Goal: Task Accomplishment & Management: Complete application form

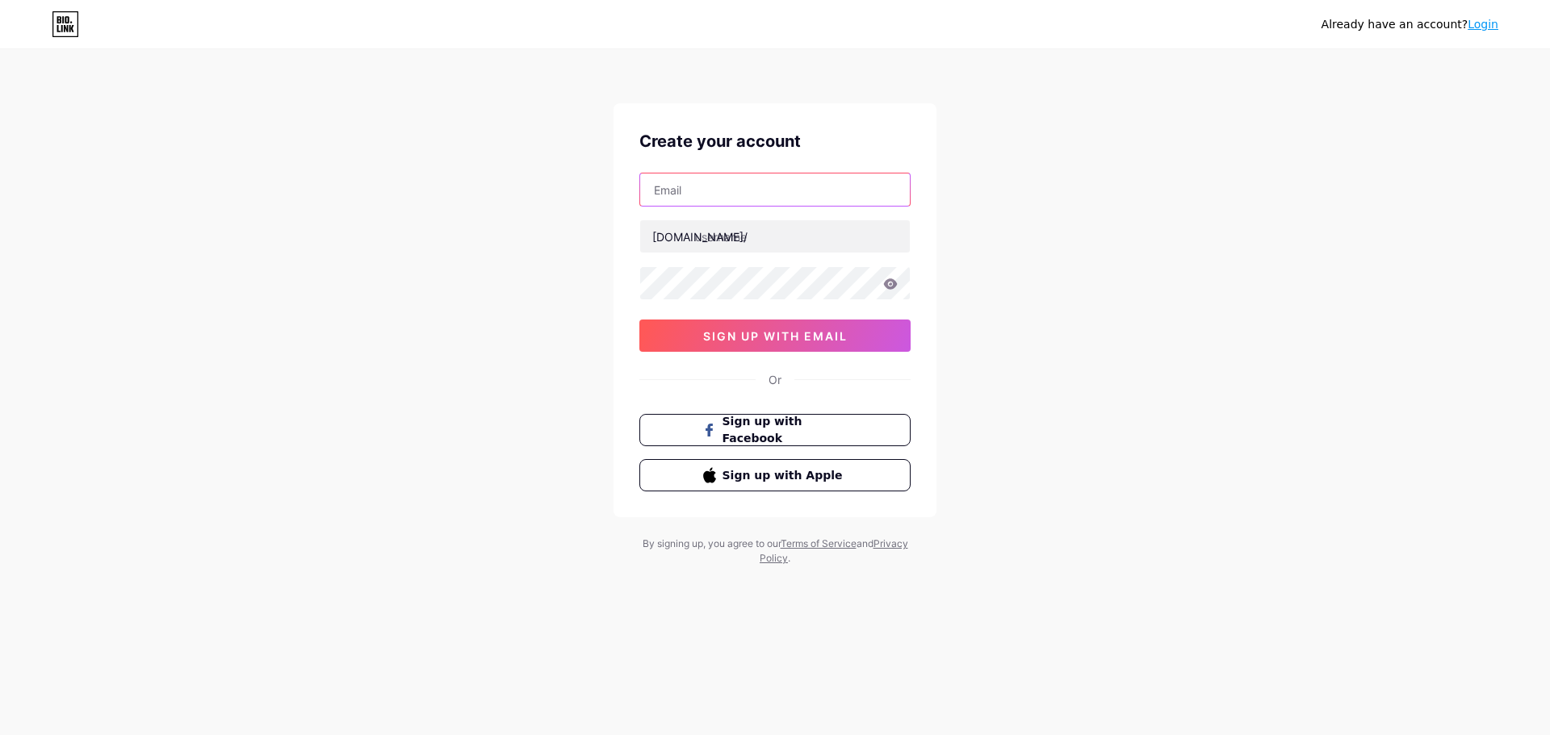
click at [731, 187] on input "text" at bounding box center [775, 190] width 270 height 32
paste input "[EMAIL_ADDRESS][DOMAIN_NAME]"
type input "[EMAIL_ADDRESS][DOMAIN_NAME]"
paste input "specialityvalve"
type input "specialityvalve"
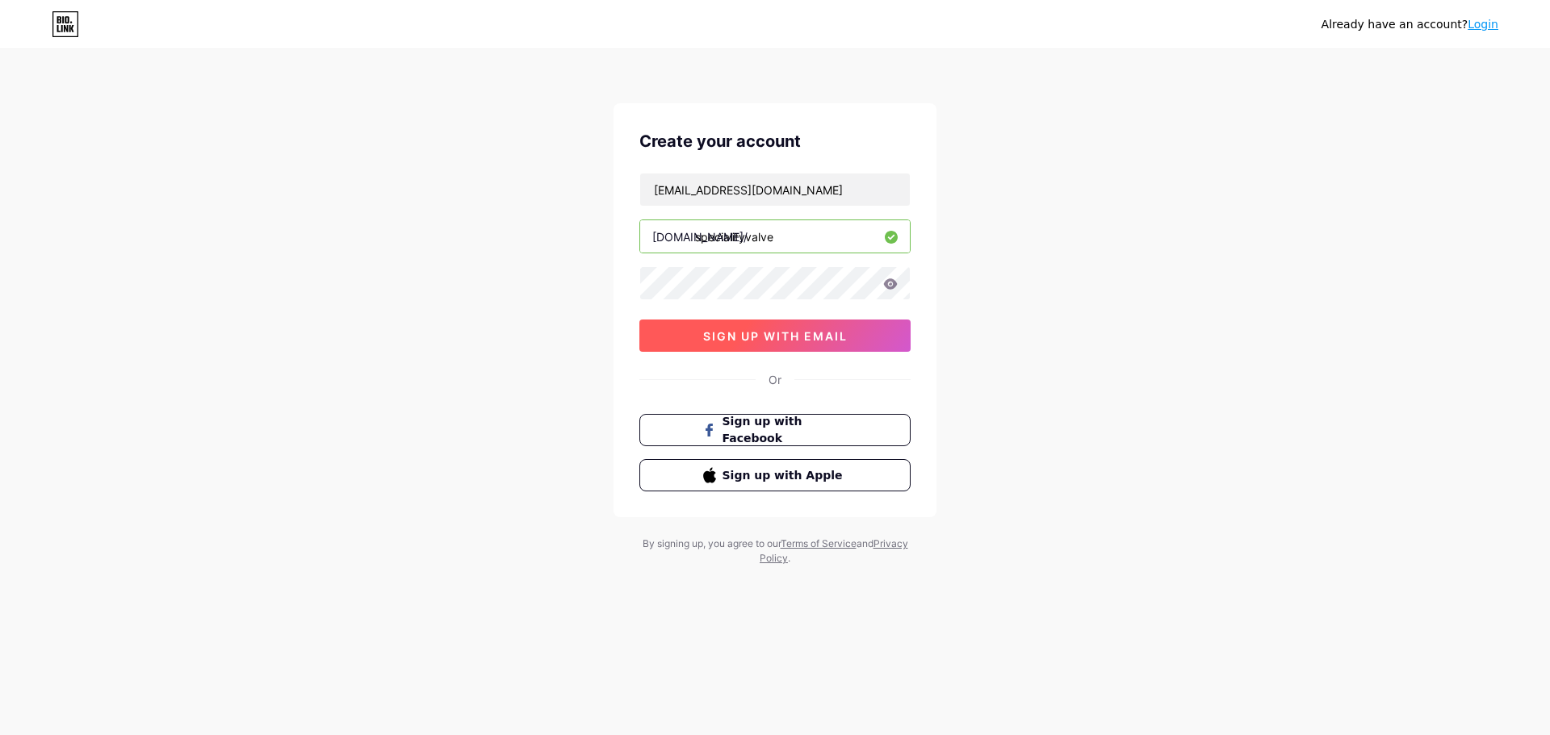
click at [685, 334] on button "sign up with email" at bounding box center [774, 336] width 271 height 32
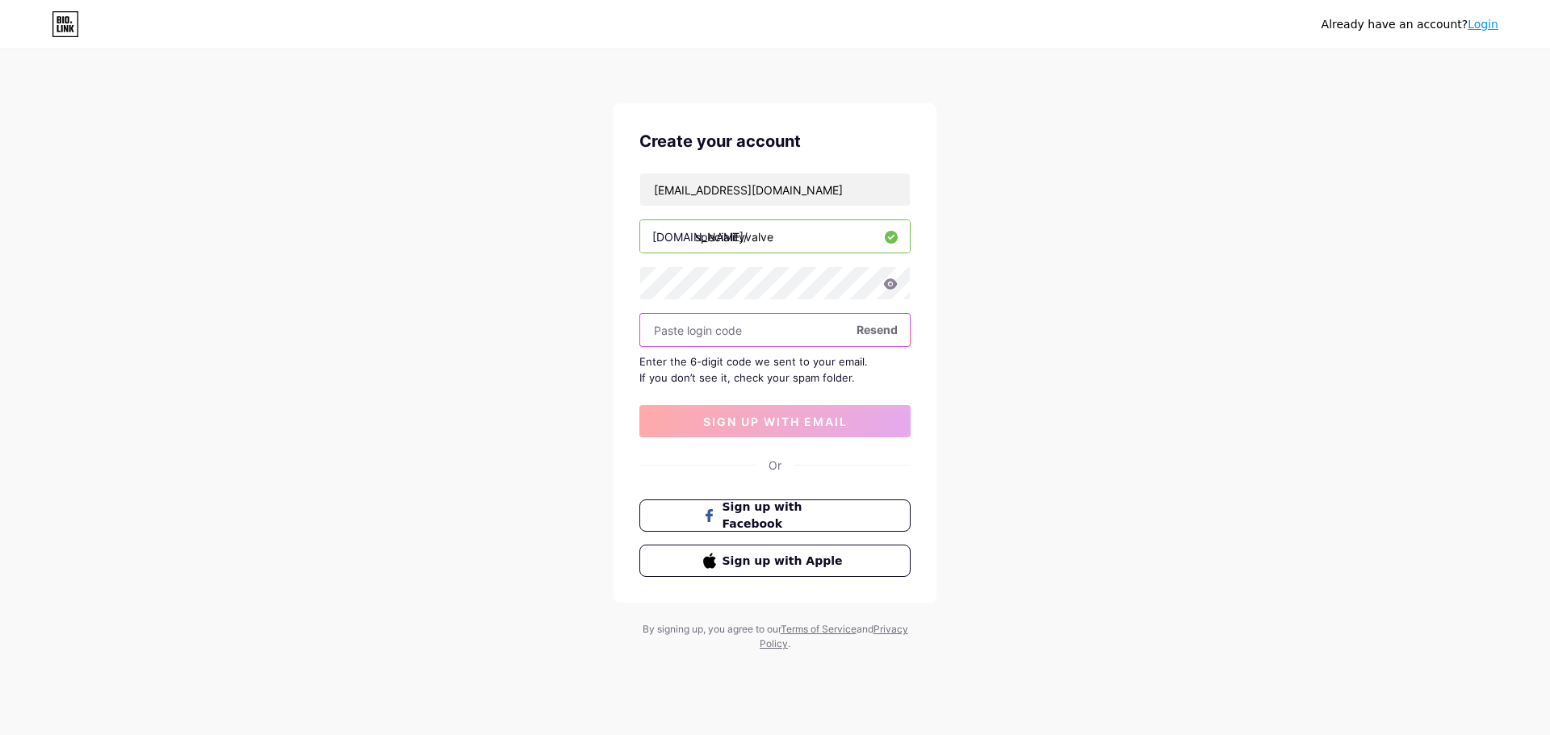
paste input "561476"
type input "561476"
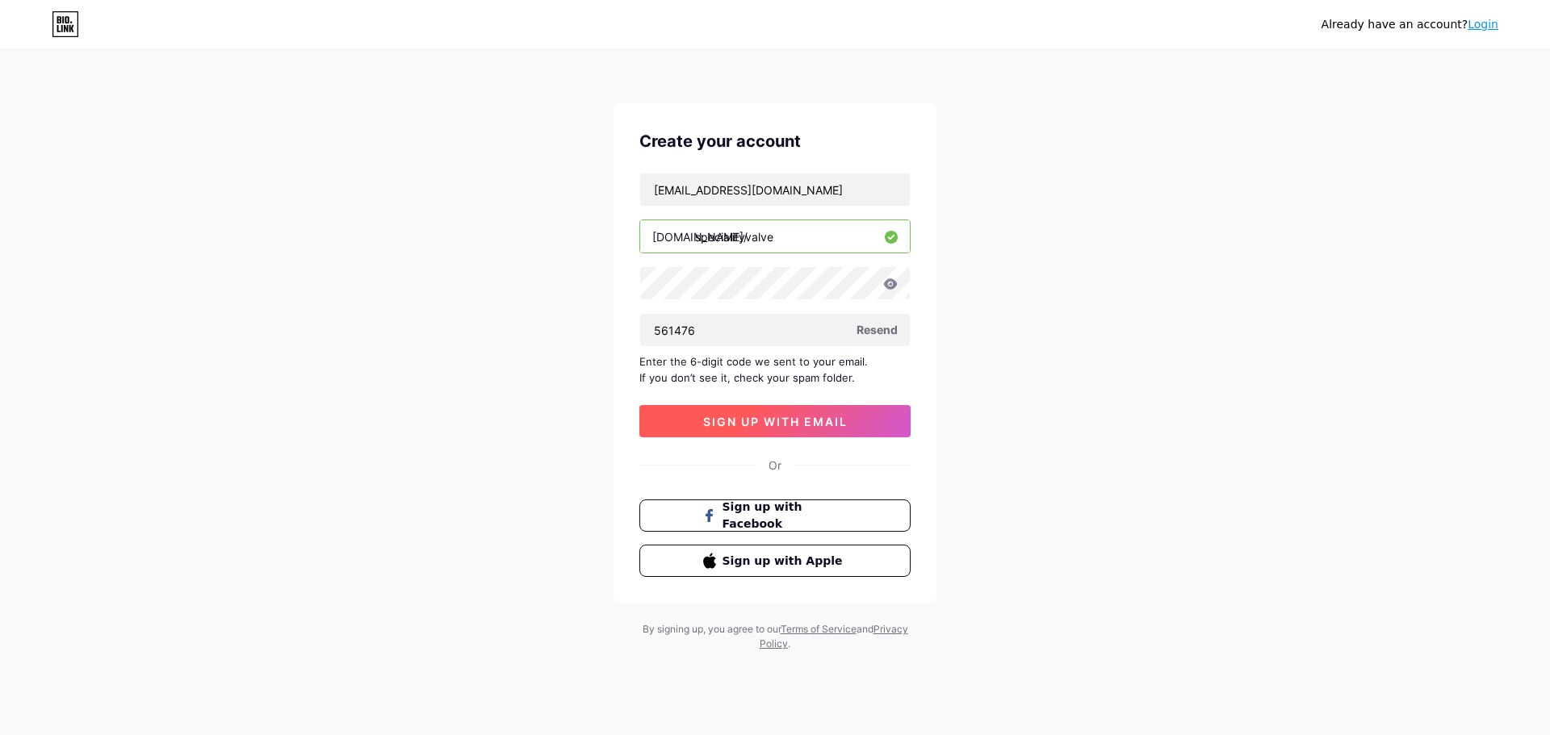
click at [769, 426] on span "sign up with email" at bounding box center [775, 422] width 145 height 14
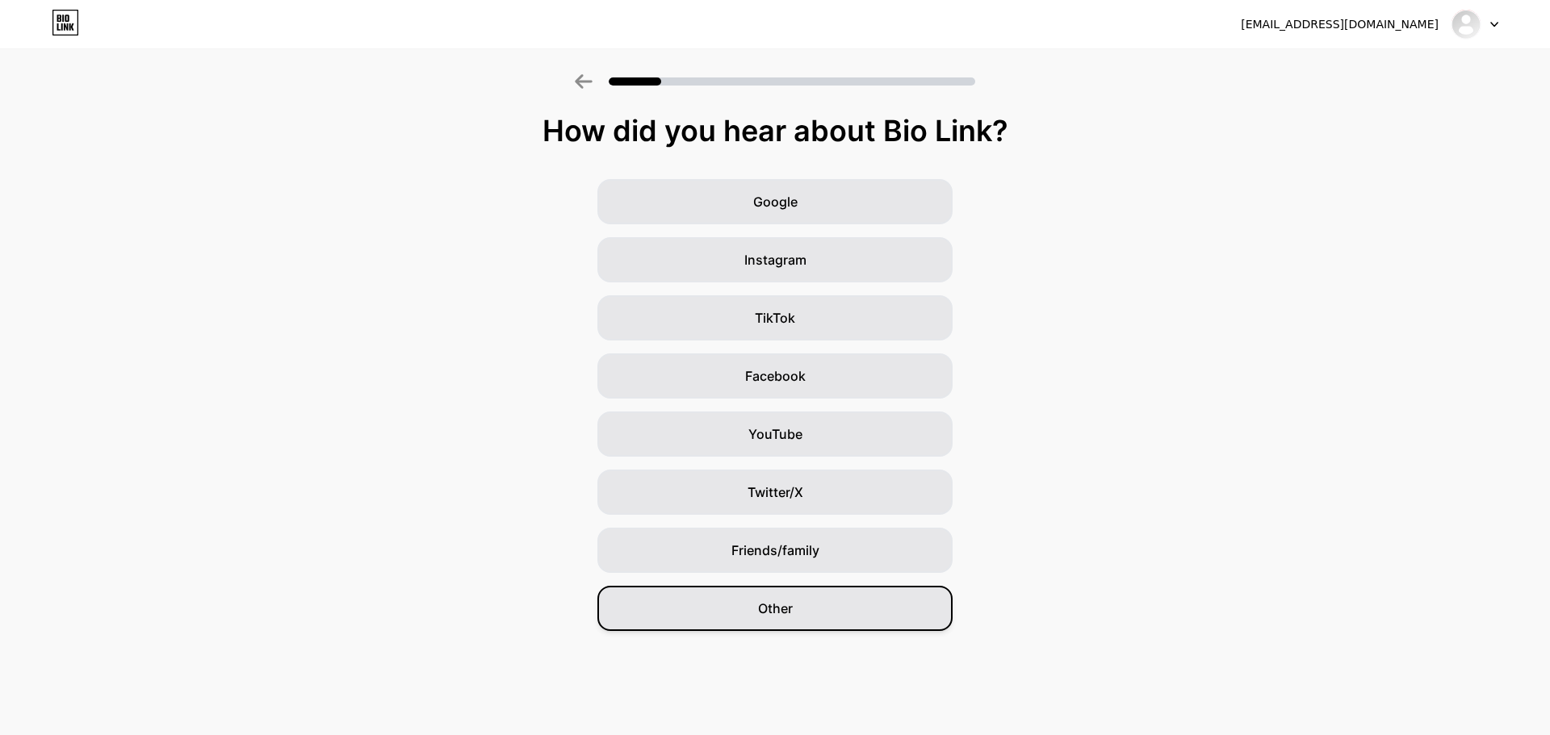
click at [837, 619] on div "Other" at bounding box center [774, 608] width 355 height 45
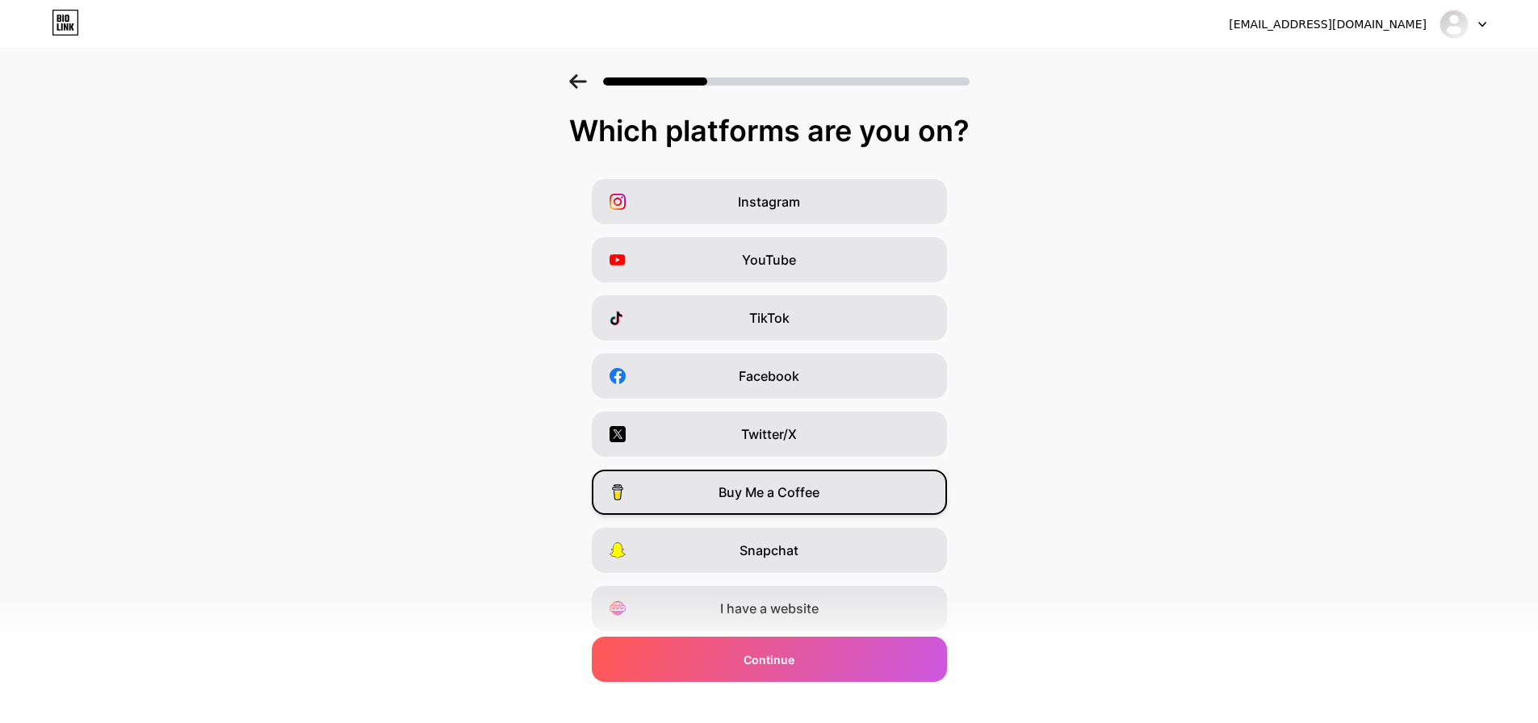
scroll to position [53, 0]
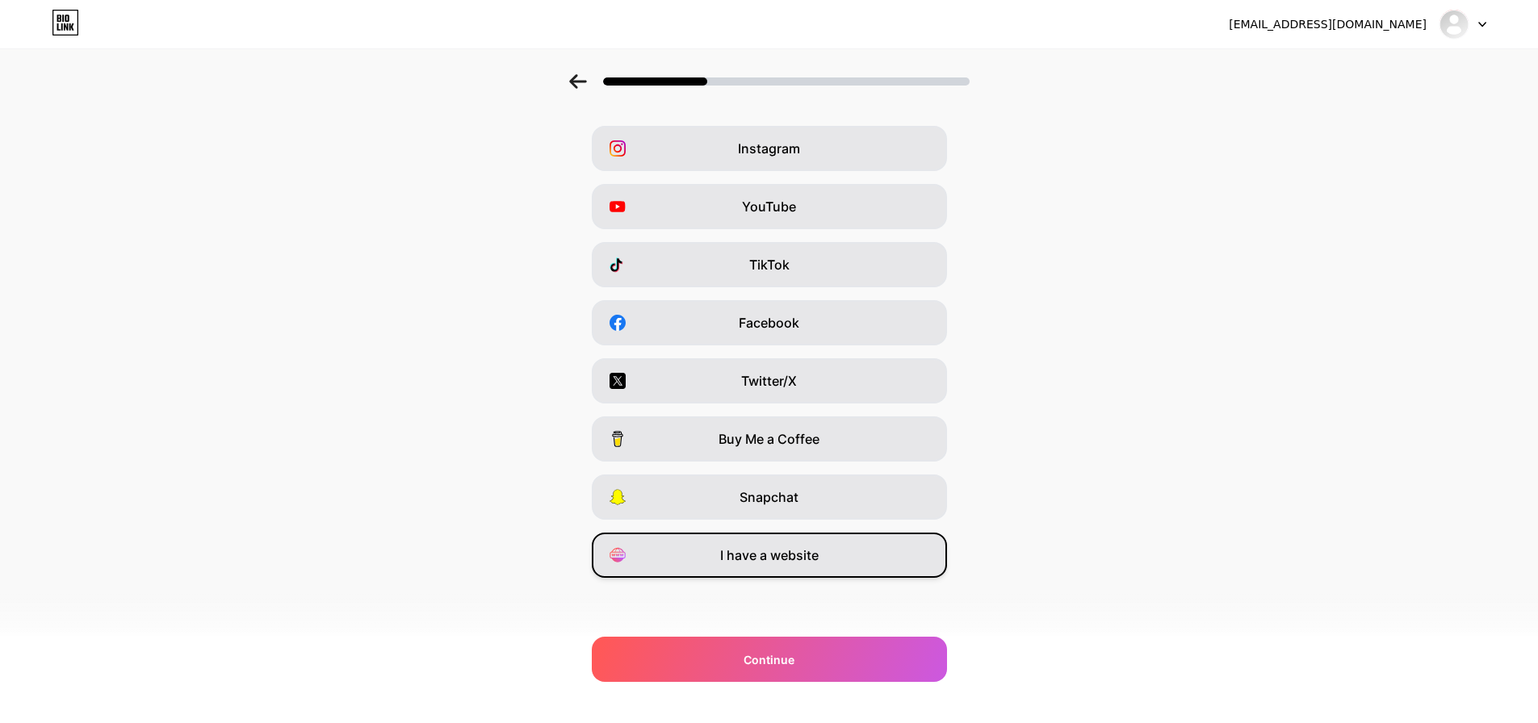
click at [826, 565] on div "I have a website" at bounding box center [769, 555] width 355 height 45
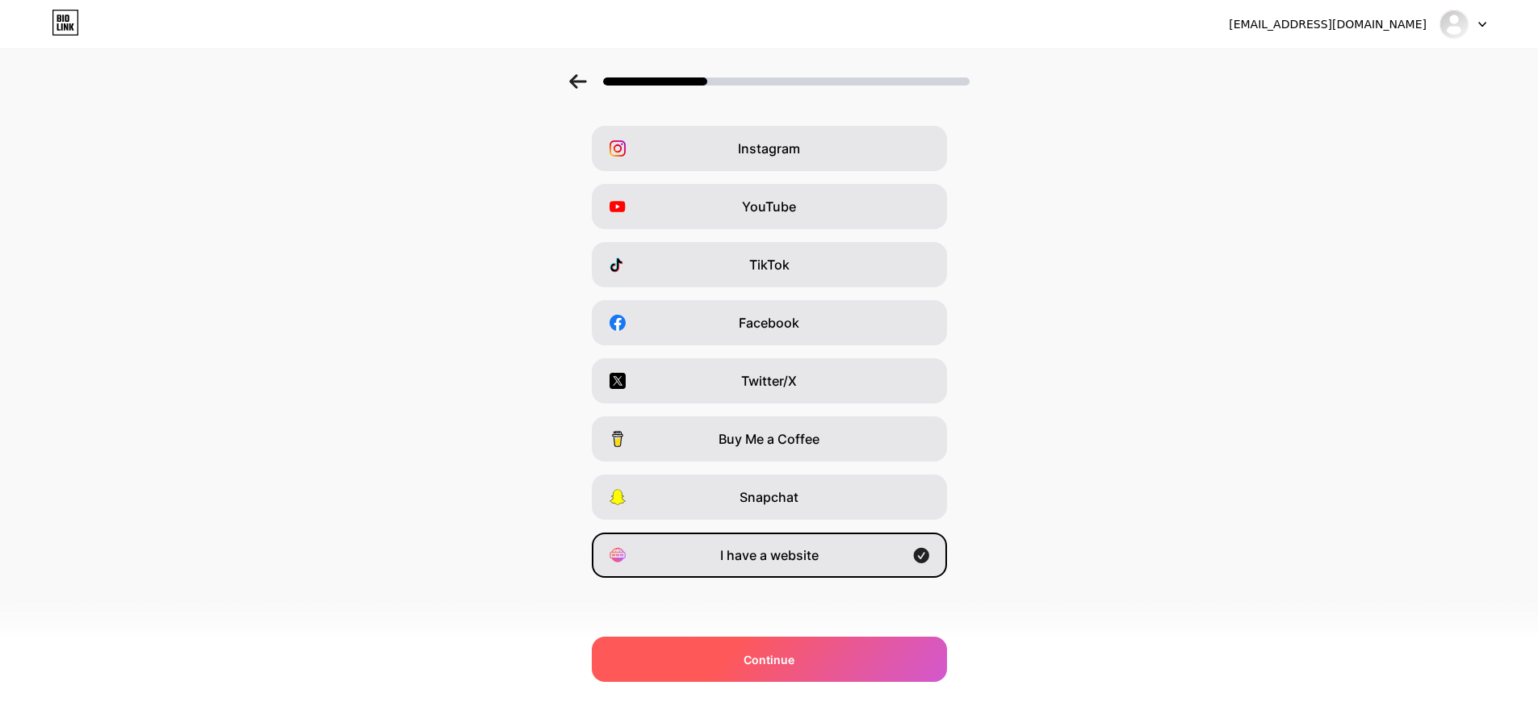
click at [790, 664] on span "Continue" at bounding box center [768, 659] width 51 height 17
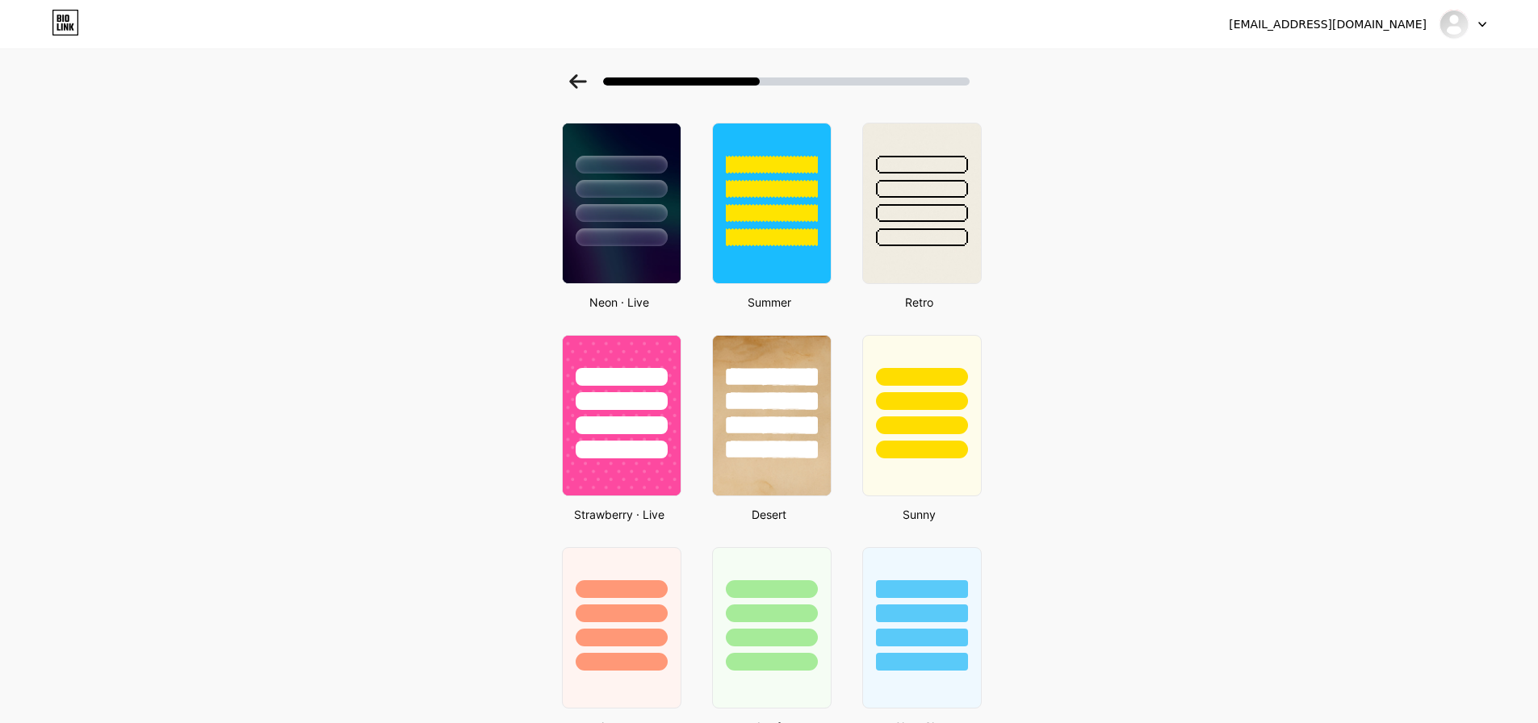
scroll to position [727, 0]
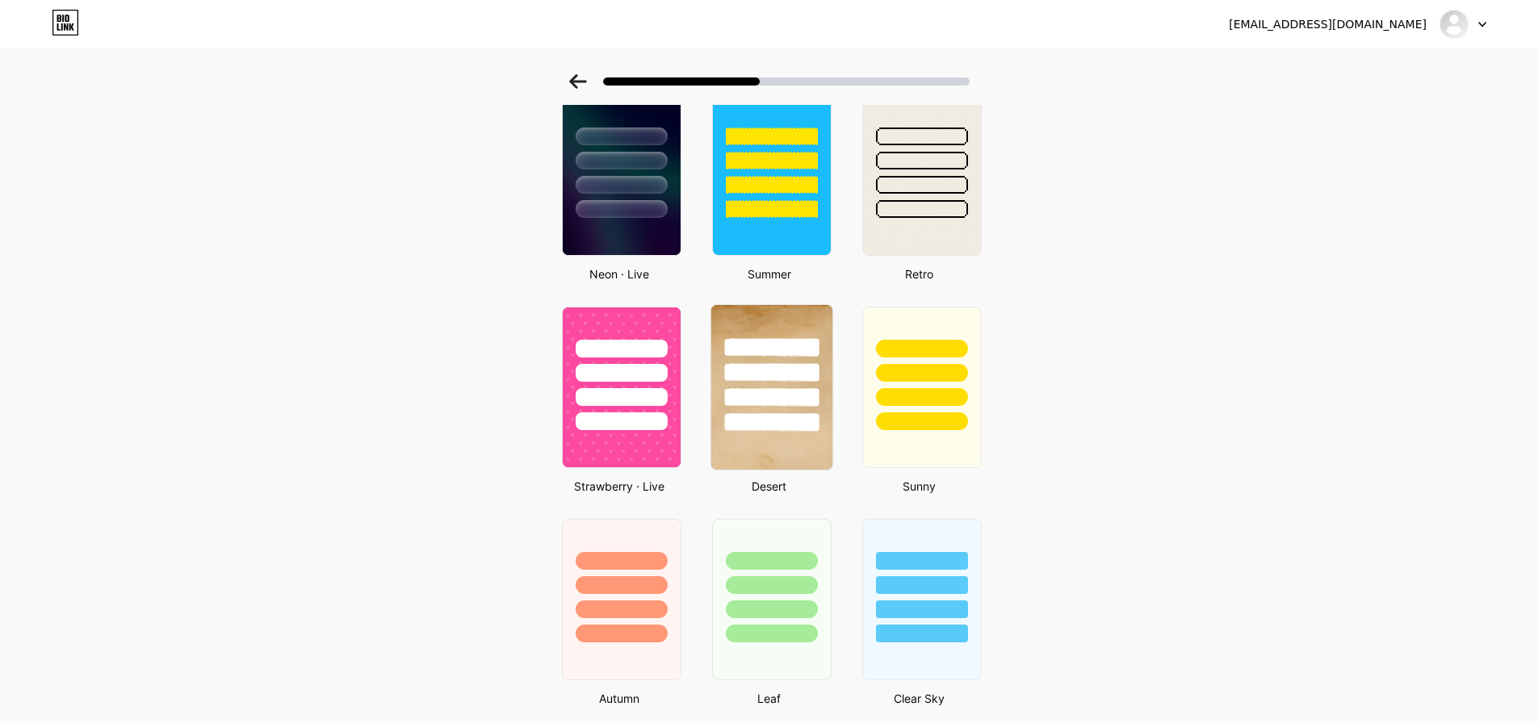
click at [739, 440] on img at bounding box center [770, 387] width 121 height 165
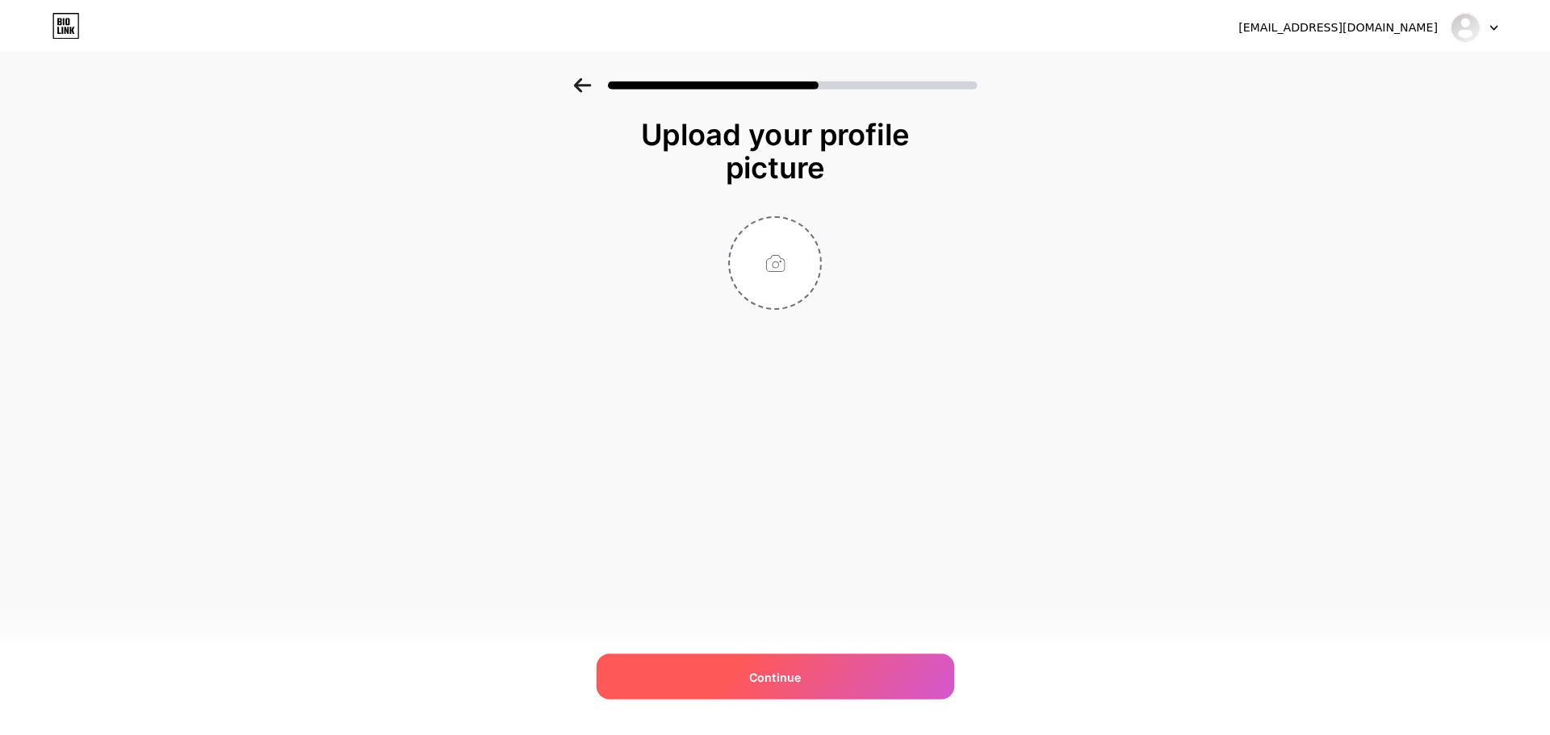
scroll to position [0, 0]
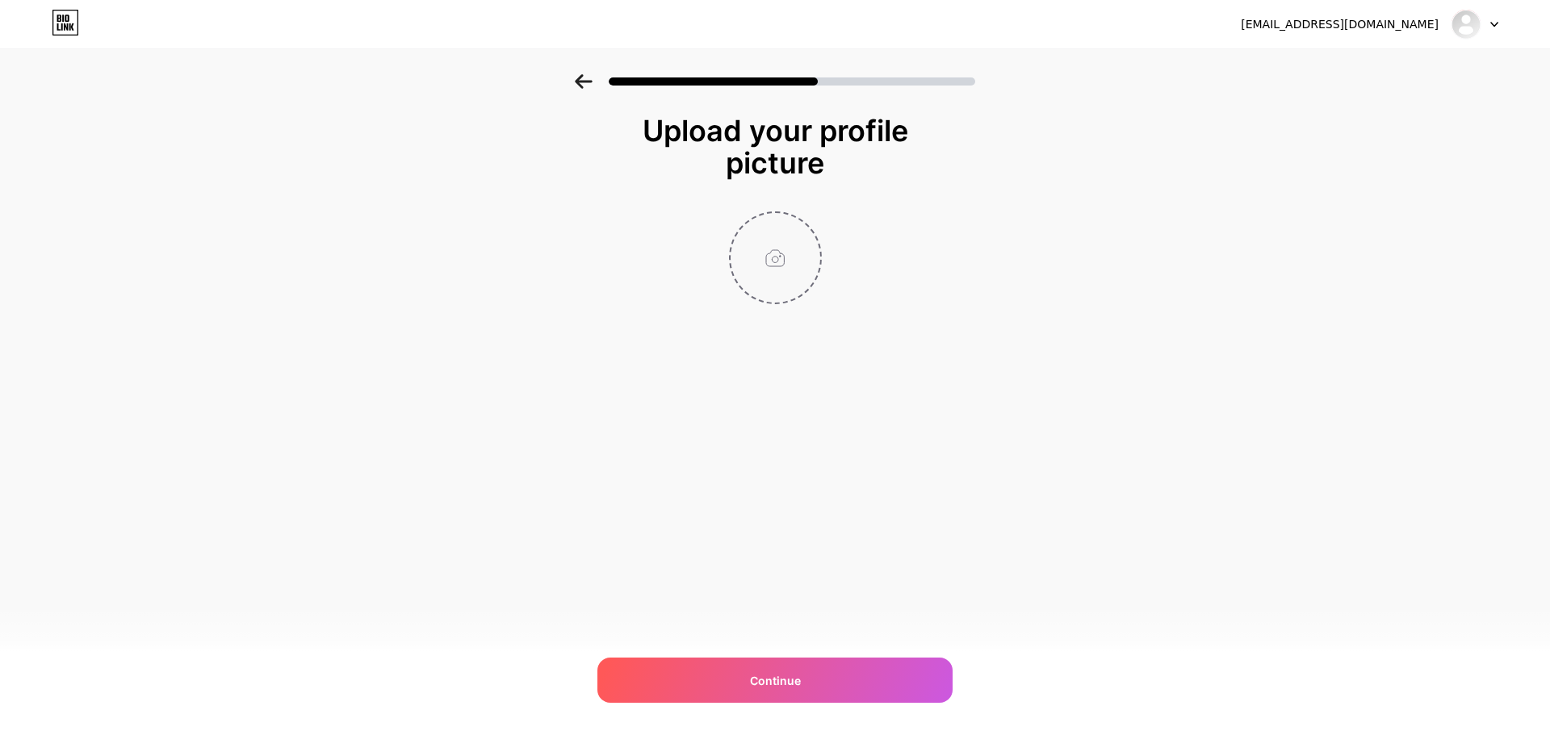
click at [770, 270] on input "file" at bounding box center [776, 258] width 90 height 90
type input "C:\fakepath\Untitled.jpg"
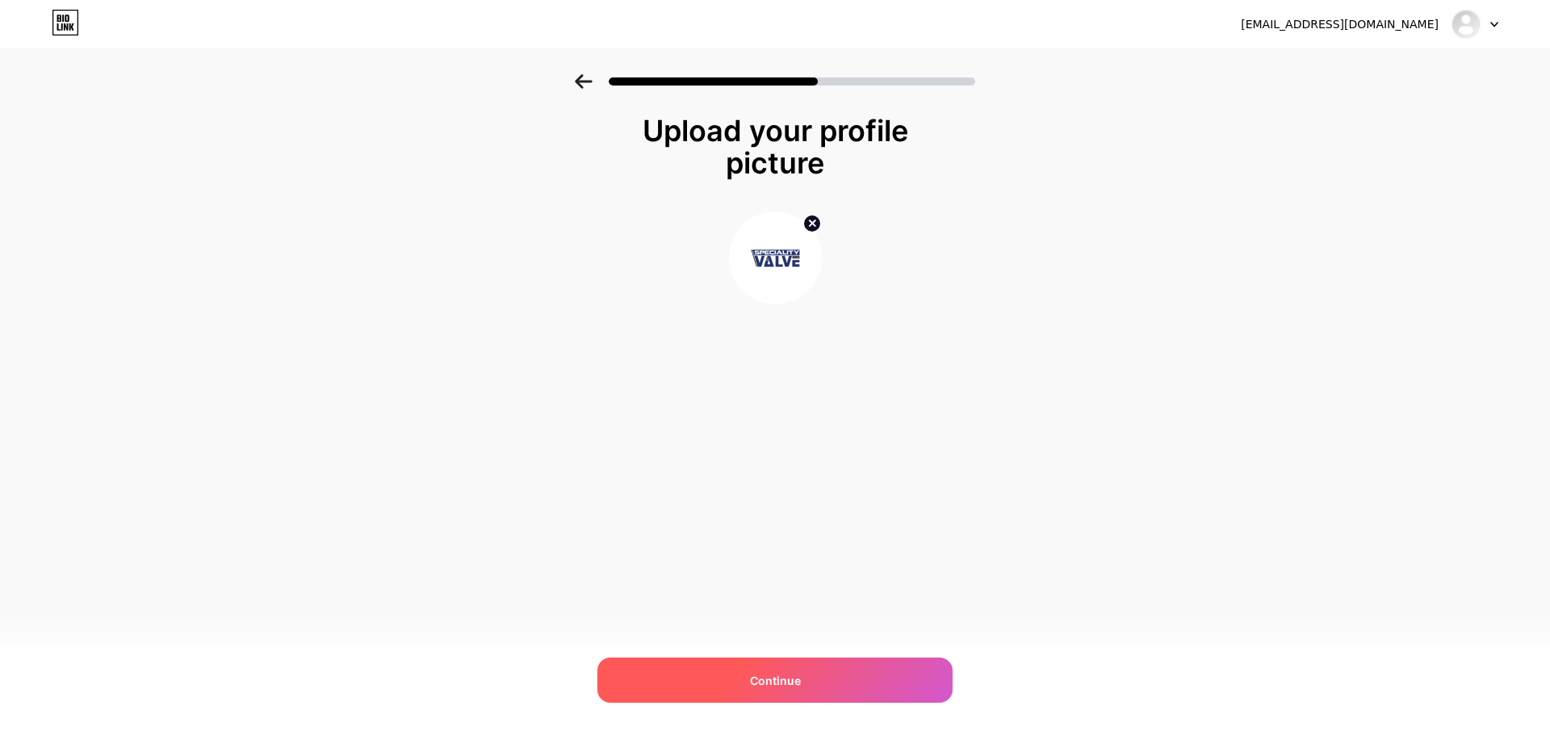
click at [759, 689] on span "Continue" at bounding box center [775, 680] width 51 height 17
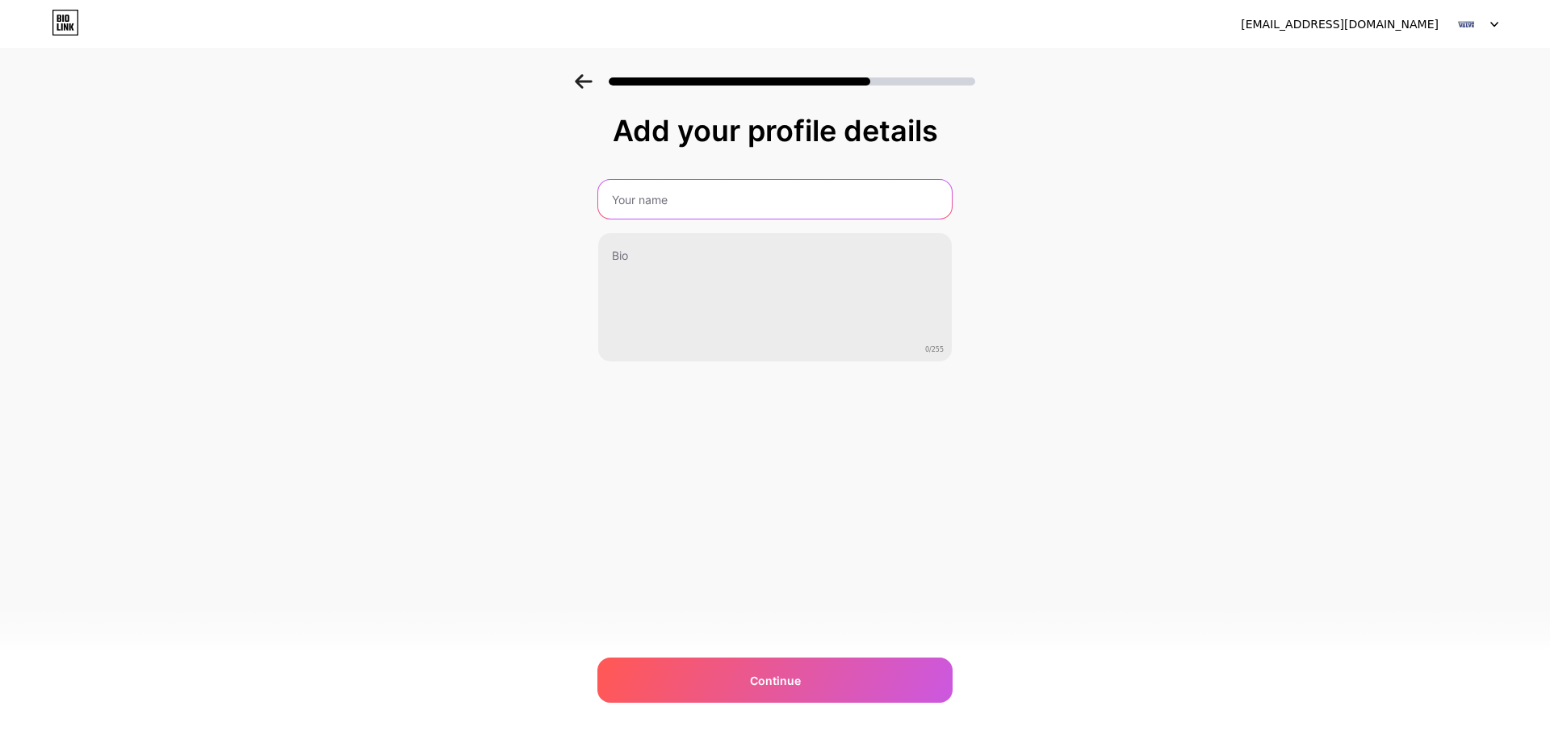
click at [684, 206] on input "text" at bounding box center [775, 199] width 354 height 39
paste input "Speciality Valve"
type input "Speciality Valve"
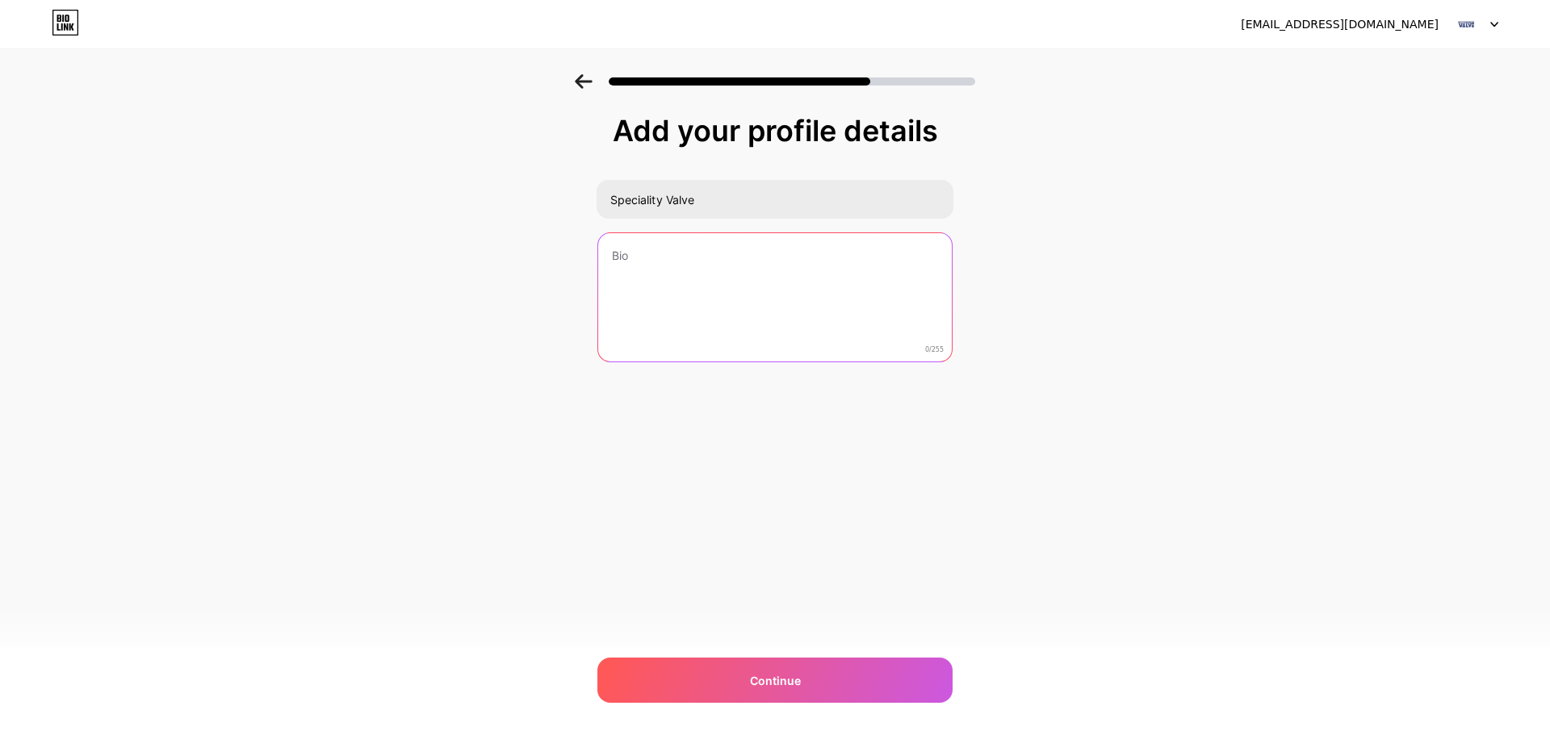
click at [791, 302] on textarea at bounding box center [775, 298] width 354 height 130
paste textarea "Protect equipment and ensure safe operations with automatic safety valves, avai…"
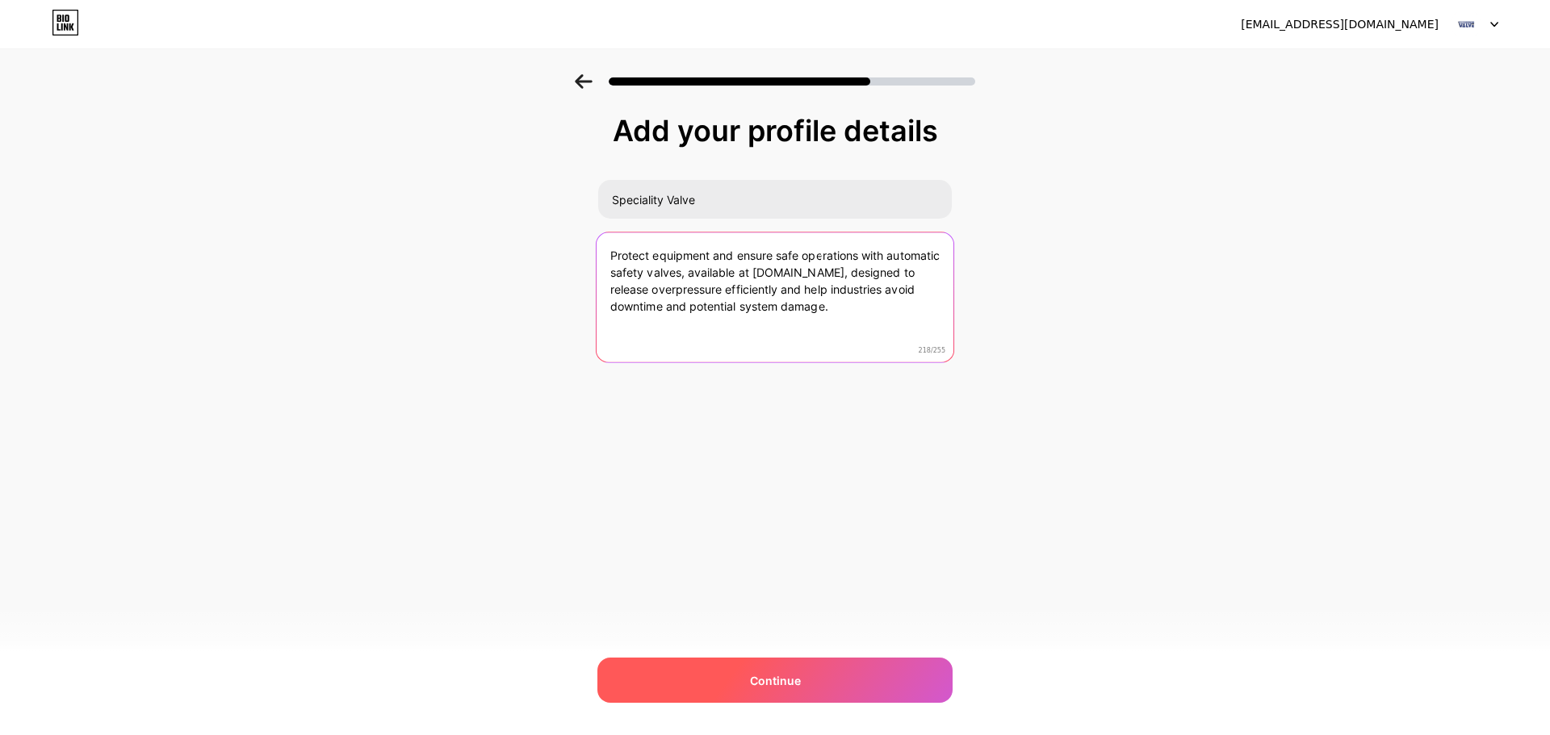
type textarea "Protect equipment and ensure safe operations with automatic safety valves, avai…"
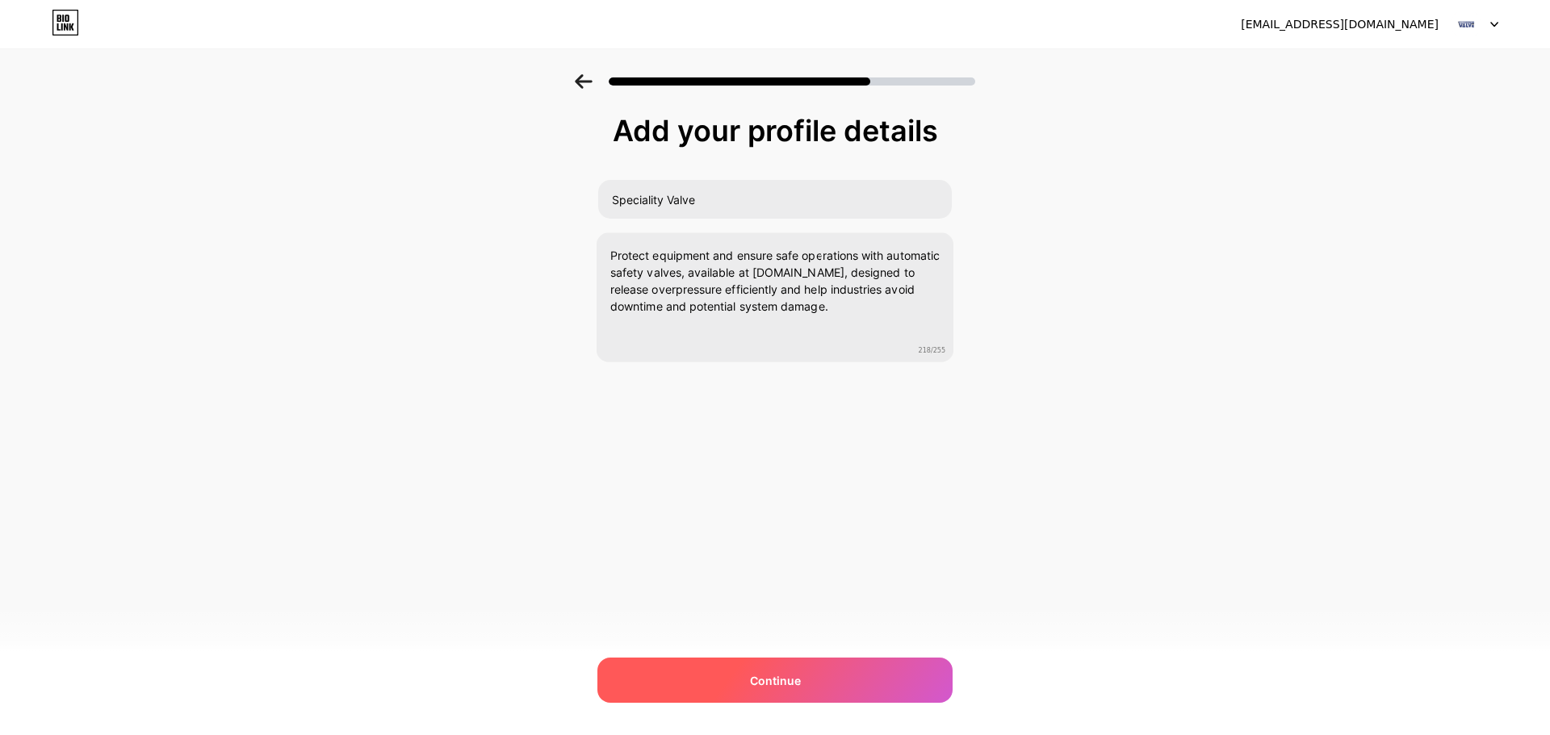
click at [777, 680] on span "Continue" at bounding box center [775, 680] width 51 height 17
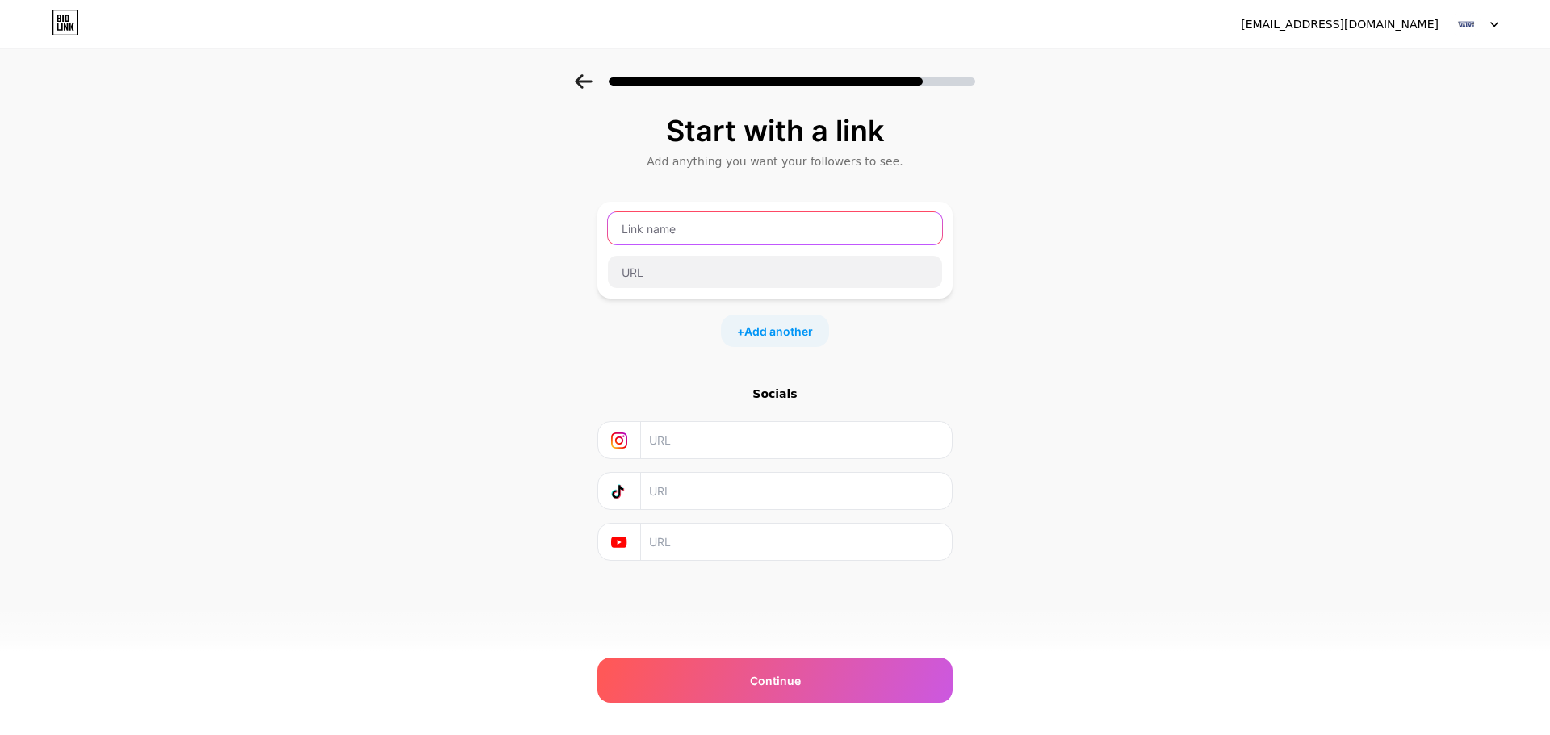
click at [685, 237] on input "text" at bounding box center [775, 228] width 334 height 32
paste input "Safety Valve Suppliers"
type input "Safety Valve Suppliers"
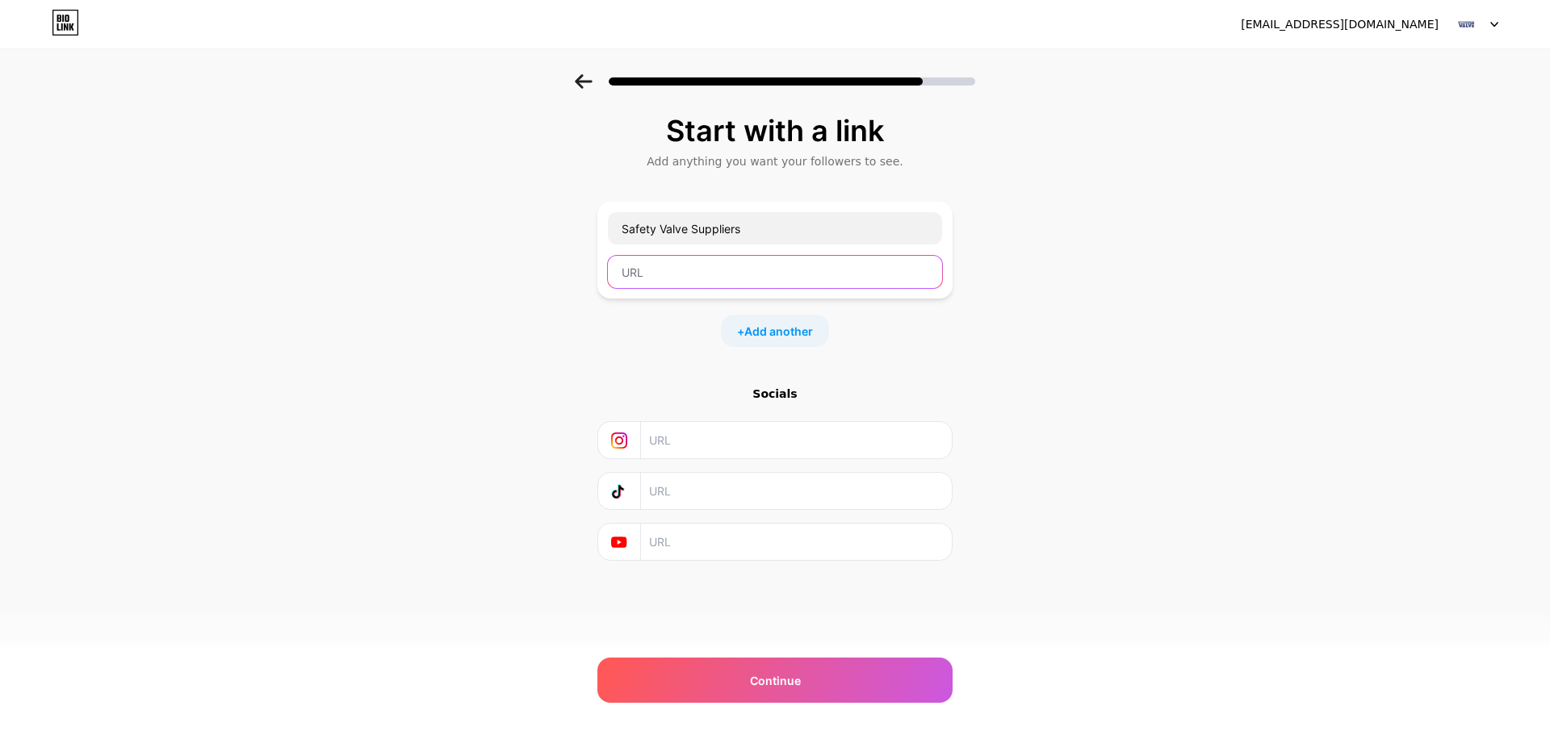
paste input "[URL][DOMAIN_NAME]"
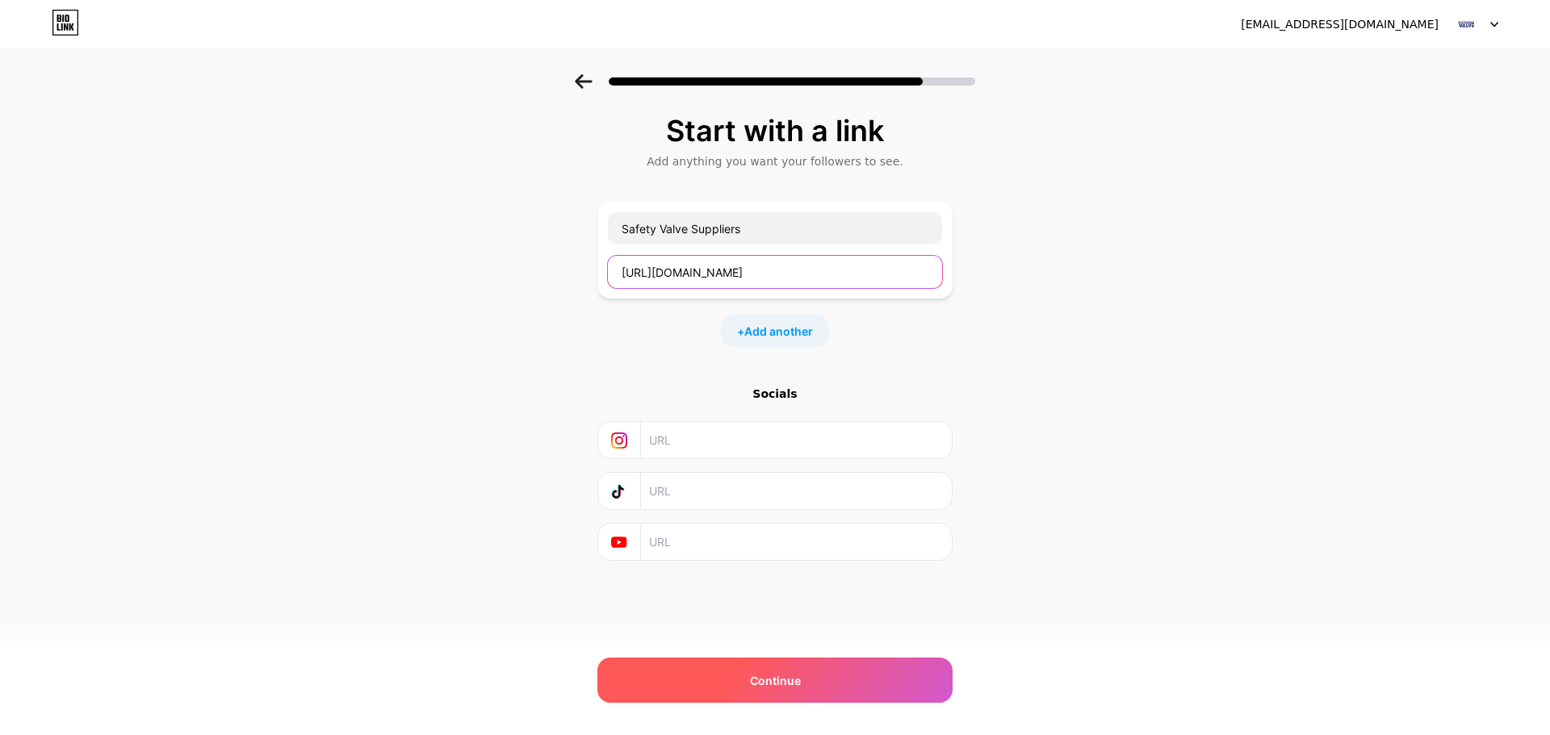
type input "[URL][DOMAIN_NAME]"
click at [752, 682] on span "Continue" at bounding box center [775, 680] width 51 height 17
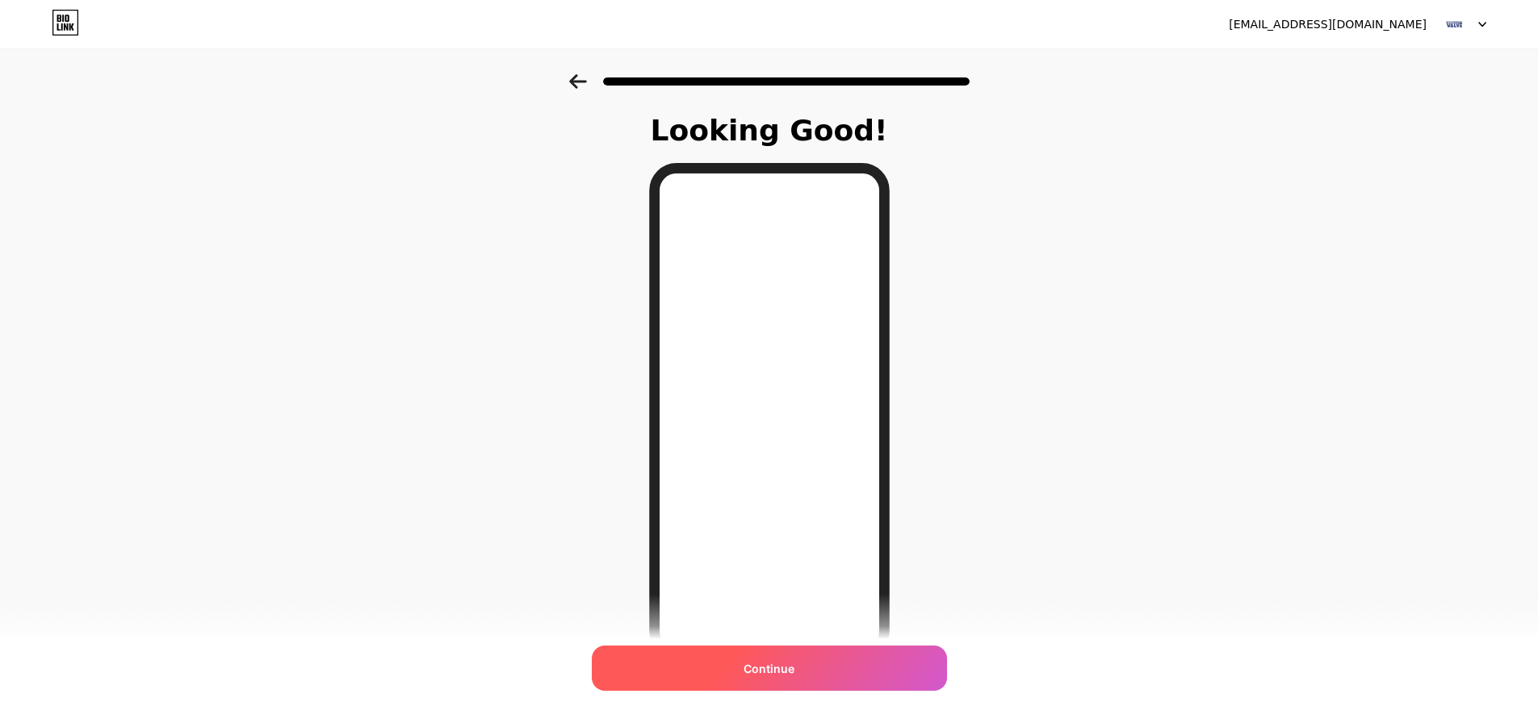
click at [778, 671] on span "Continue" at bounding box center [768, 668] width 51 height 17
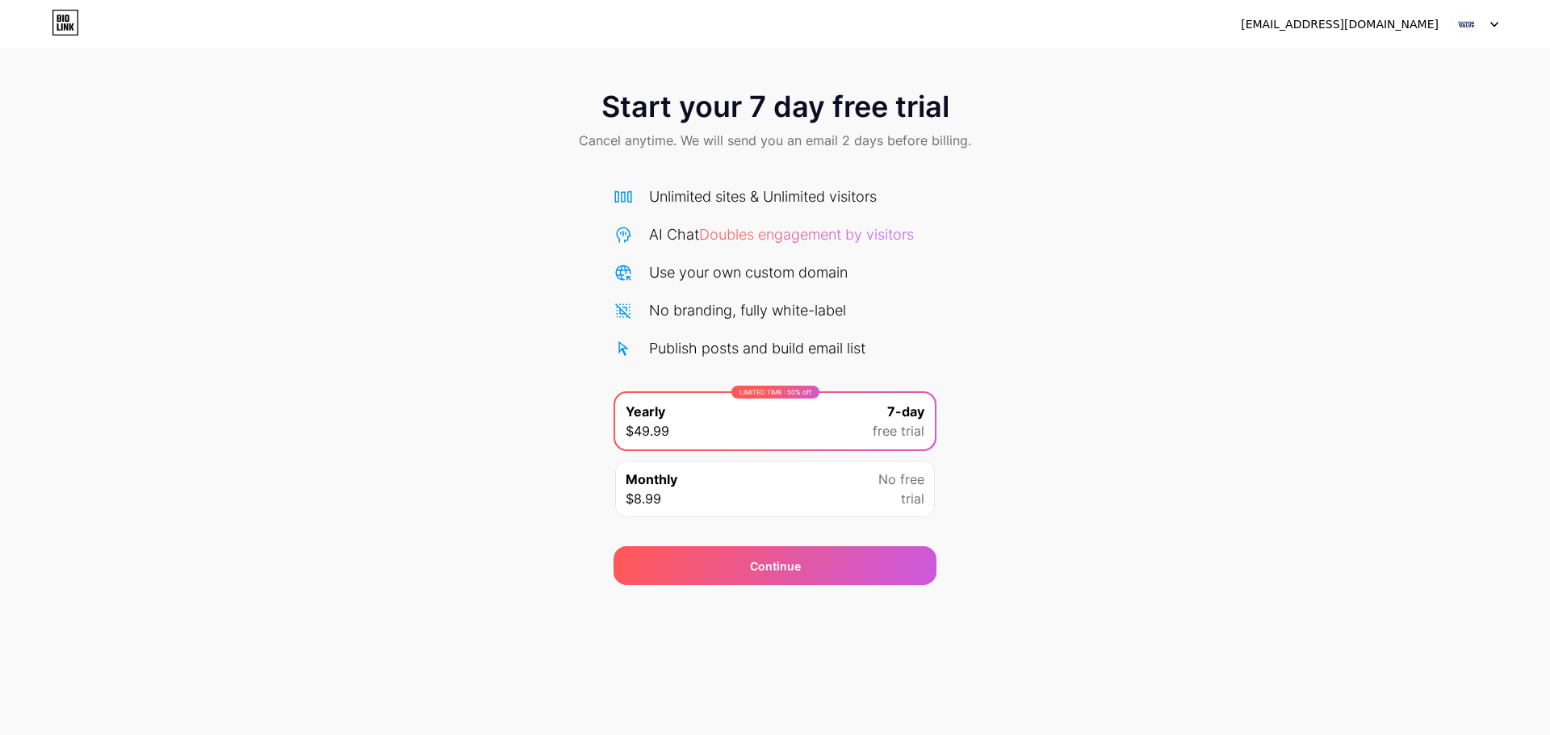
click at [1457, 23] on img at bounding box center [1466, 24] width 31 height 31
click at [954, 175] on div "Start your 7 day free trial Cancel anytime. We will send you an email 2 days be…" at bounding box center [775, 329] width 1550 height 511
click at [899, 508] on div "No free trial" at bounding box center [901, 489] width 46 height 39
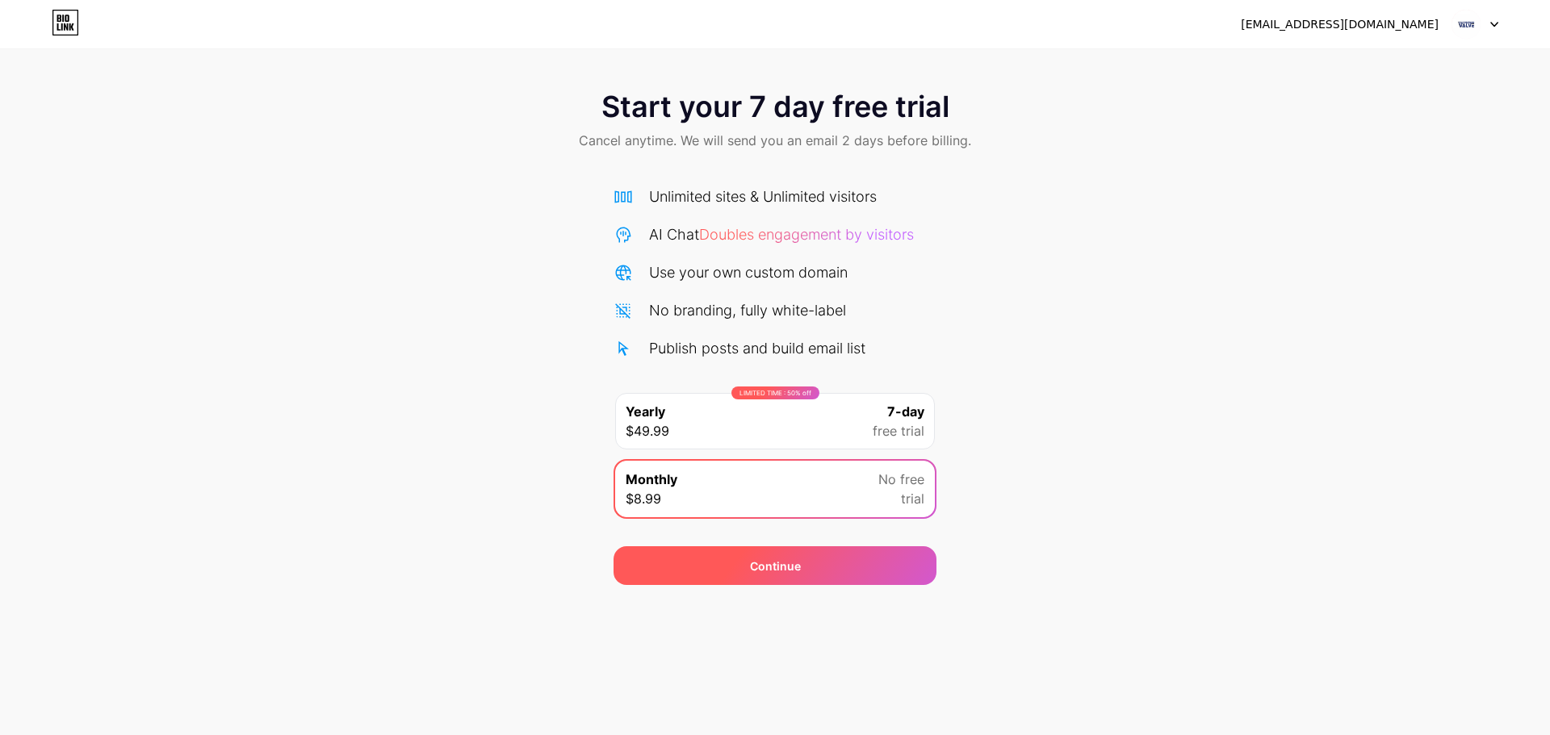
click at [827, 570] on div "Continue" at bounding box center [775, 566] width 323 height 39
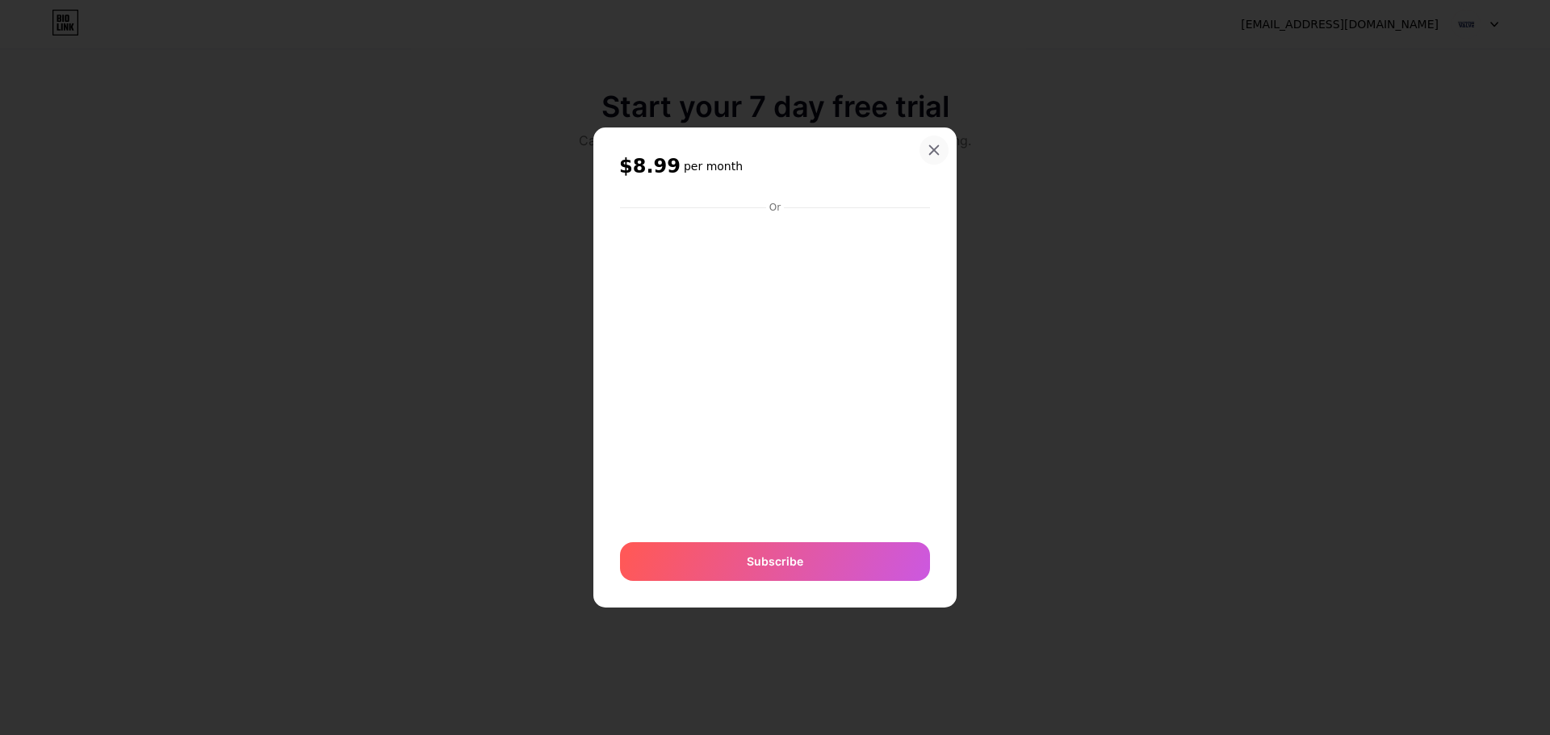
click at [941, 155] on div at bounding box center [933, 150] width 29 height 29
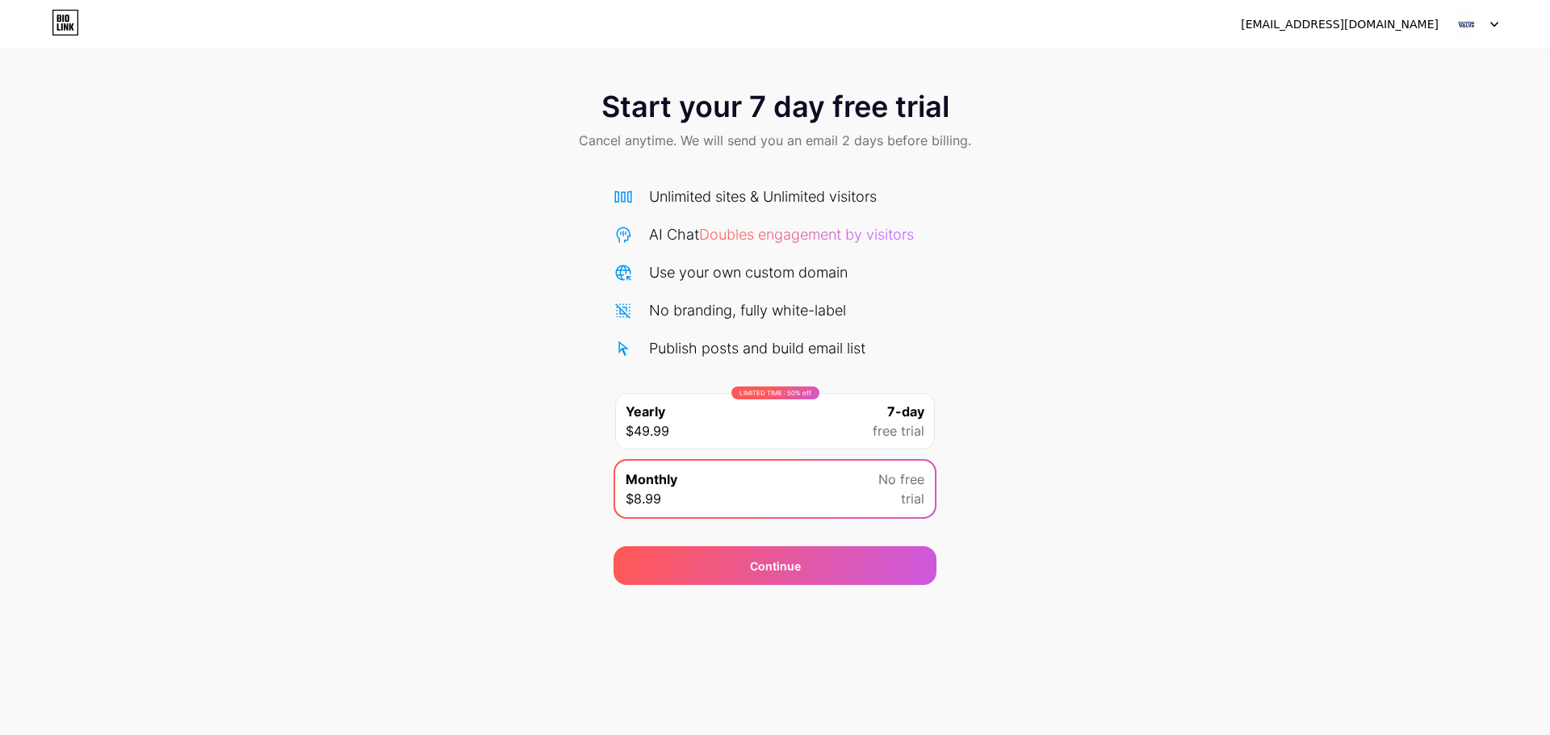
click at [919, 501] on span "trial" at bounding box center [912, 498] width 23 height 19
click at [825, 413] on div "LIMITED TIME : 50% off Yearly $49.99 7-day free trial" at bounding box center [775, 421] width 320 height 57
click at [812, 178] on div "Unlimited sites & Unlimited visitors AI Chat Doubles engagement by visitors Use…" at bounding box center [775, 349] width 323 height 358
